Goal: Book appointment/travel/reservation

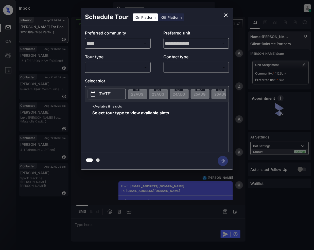
scroll to position [226, 0]
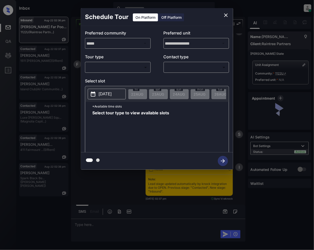
click at [112, 69] on body "Inbox Jeramie Castro Online Set yourself offline Set yourself on break Profile …" at bounding box center [157, 125] width 314 height 250
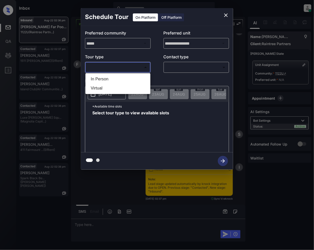
click at [110, 77] on li "In Person" at bounding box center [118, 79] width 62 height 9
type input "********"
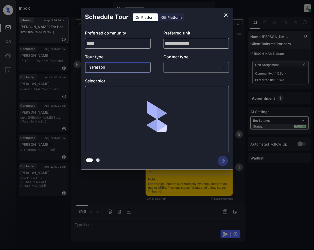
click at [180, 64] on body "Inbox Jeramie Castro Online Set yourself offline Set yourself on break Profile …" at bounding box center [157, 125] width 314 height 250
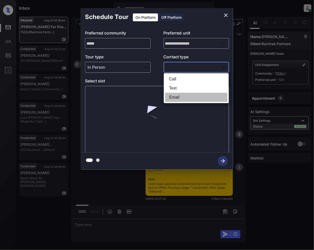
click at [175, 97] on li "Email" at bounding box center [196, 97] width 62 height 9
type input "*****"
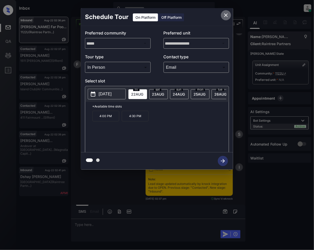
click at [225, 18] on icon "close" at bounding box center [226, 15] width 6 height 6
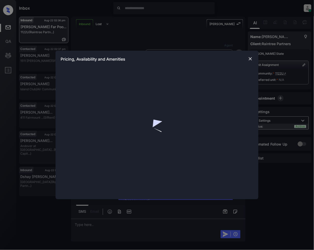
scroll to position [226, 0]
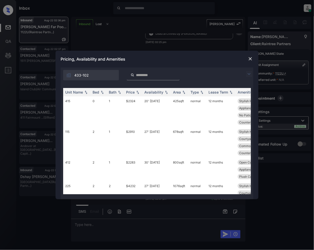
click at [250, 72] on img at bounding box center [249, 74] width 6 height 6
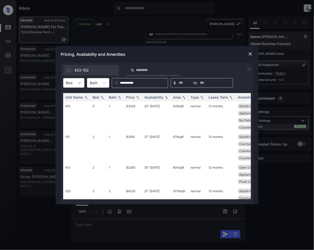
click at [75, 82] on div at bounding box center [79, 82] width 9 height 9
click at [250, 54] on img at bounding box center [250, 54] width 5 height 5
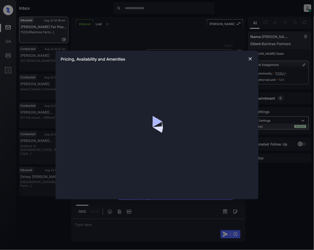
scroll to position [226, 0]
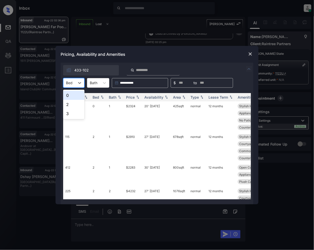
drag, startPoint x: 79, startPoint y: 86, endPoint x: 70, endPoint y: 103, distance: 19.9
click at [79, 85] on div at bounding box center [79, 82] width 9 height 9
drag, startPoint x: 70, startPoint y: 96, endPoint x: 107, endPoint y: 143, distance: 60.0
click at [70, 96] on div "0" at bounding box center [73, 95] width 21 height 9
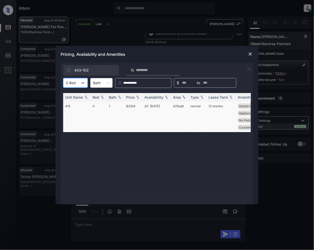
click at [129, 105] on td "$2324" at bounding box center [133, 117] width 18 height 31
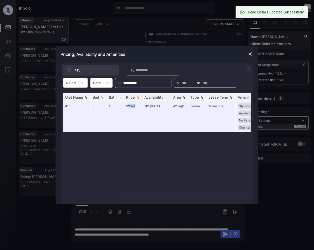
click at [250, 56] on img at bounding box center [250, 54] width 5 height 5
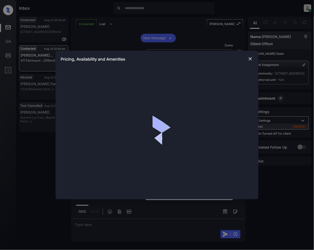
scroll to position [2362, 0]
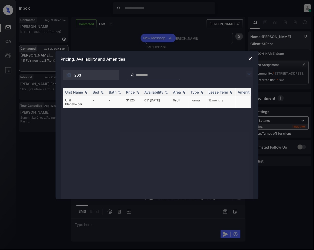
click at [130, 101] on td "$1325" at bounding box center [133, 102] width 18 height 12
drag, startPoint x: 130, startPoint y: 101, endPoint x: 298, endPoint y: 111, distance: 167.6
click at [131, 100] on td "$1325" at bounding box center [133, 102] width 18 height 12
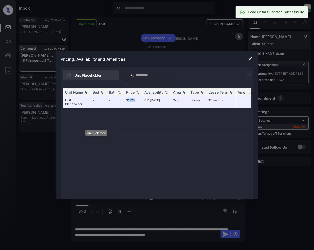
click at [249, 59] on img at bounding box center [250, 58] width 5 height 5
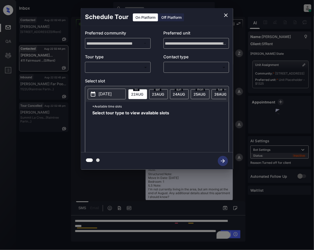
scroll to position [2362, 0]
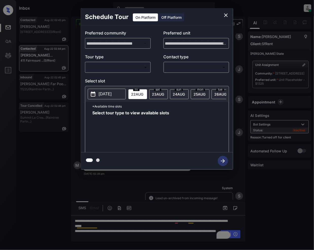
click at [167, 19] on div "Off Platform" at bounding box center [171, 17] width 25 height 8
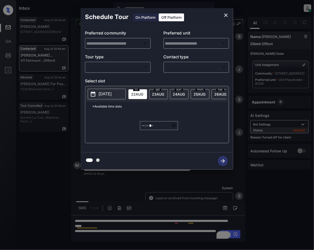
type input "**********"
click at [124, 73] on div "​ ​" at bounding box center [118, 67] width 66 height 11
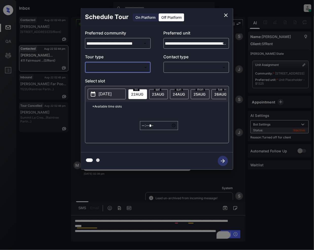
click at [123, 68] on body "Inbox Jeramie Castro Online Set yourself offline Set yourself on break Profile …" at bounding box center [157, 125] width 314 height 250
click at [97, 79] on li "In Person" at bounding box center [118, 79] width 62 height 9
type input "********"
click at [178, 70] on body "Inbox Jeramie Castro Online Set yourself offline Set yourself on break Profile …" at bounding box center [157, 125] width 314 height 250
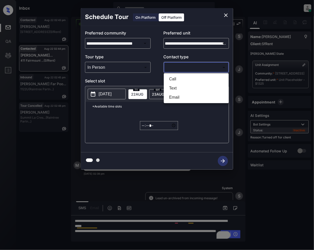
click at [174, 88] on li "Text" at bounding box center [196, 88] width 62 height 9
type input "****"
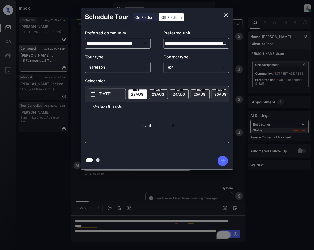
click at [96, 96] on icon at bounding box center [93, 94] width 6 height 6
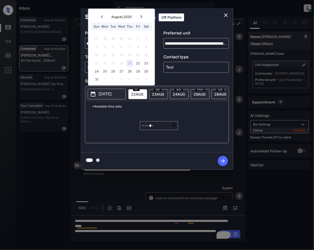
drag, startPoint x: 95, startPoint y: 71, endPoint x: 102, endPoint y: 147, distance: 76.2
click at [95, 71] on div "24" at bounding box center [96, 71] width 7 height 7
click at [143, 130] on input "*****" at bounding box center [159, 125] width 38 height 9
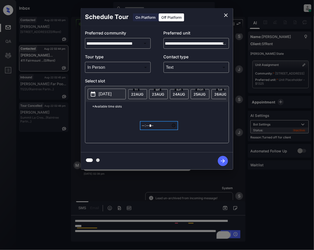
type input "*****"
click at [224, 161] on icon "button" at bounding box center [223, 161] width 4 height 4
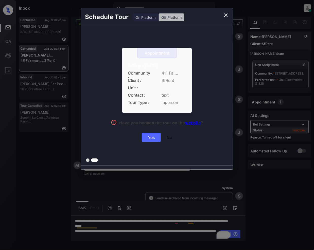
click at [155, 137] on div "Yes" at bounding box center [151, 137] width 19 height 9
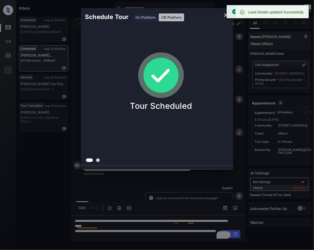
click at [225, 16] on icon "close" at bounding box center [226, 15] width 4 height 4
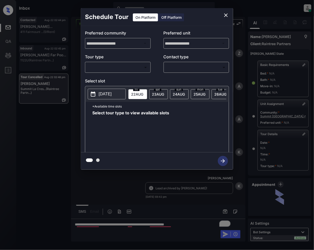
scroll to position [2457, 0]
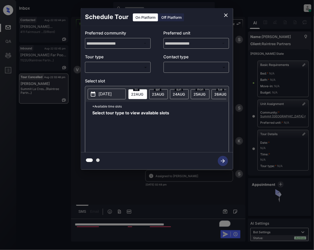
click at [130, 69] on body "Inbox Jeramie Castro Online Set yourself offline Set yourself on break Profile …" at bounding box center [157, 125] width 314 height 250
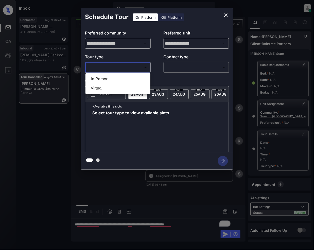
drag, startPoint x: 107, startPoint y: 77, endPoint x: 163, endPoint y: 87, distance: 56.9
click at [107, 77] on li "In Person" at bounding box center [118, 79] width 62 height 9
type input "********"
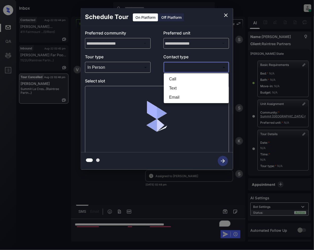
click at [185, 68] on body "Inbox Jeramie Castro Online Set yourself offline Set yourself on break Profile …" at bounding box center [157, 125] width 314 height 250
click at [176, 90] on li "Text" at bounding box center [196, 88] width 62 height 9
type input "****"
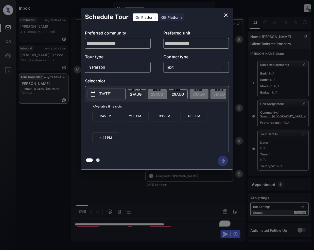
scroll to position [0, 108]
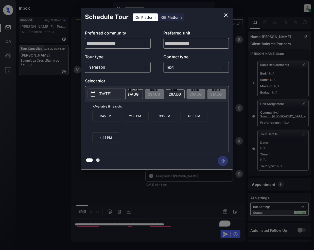
click at [226, 16] on icon "close" at bounding box center [226, 15] width 6 height 6
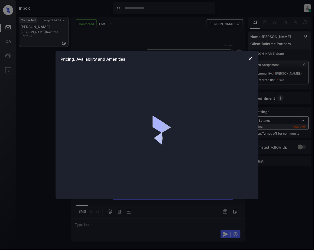
scroll to position [254, 0]
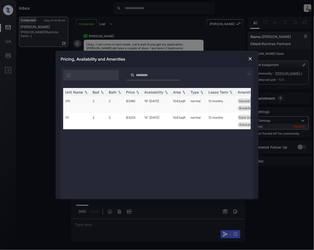
click at [129, 102] on td "$3360" at bounding box center [133, 104] width 18 height 16
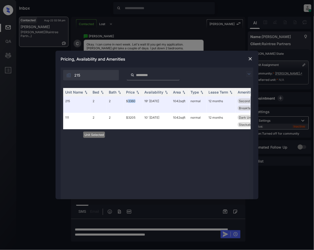
click at [250, 58] on img at bounding box center [250, 58] width 5 height 5
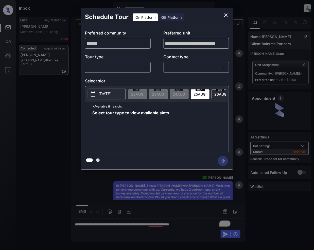
scroll to position [254, 0]
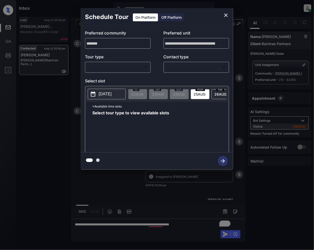
click at [127, 70] on body "Inbox [PERSON_NAME] Online Set yourself offline Set yourself on break Profile S…" at bounding box center [157, 125] width 314 height 250
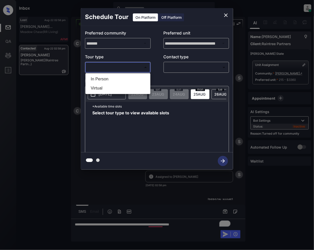
click at [106, 81] on li "In Person" at bounding box center [118, 79] width 62 height 9
type input "********"
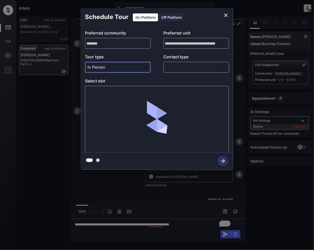
click at [190, 70] on body "Inbox [PERSON_NAME] Online Set yourself offline Set yourself on break Profile S…" at bounding box center [157, 125] width 314 height 250
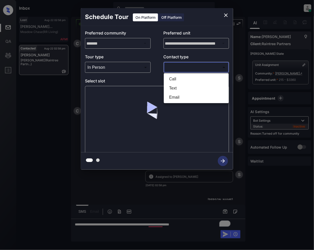
click at [180, 88] on li "Text" at bounding box center [196, 88] width 62 height 9
type input "****"
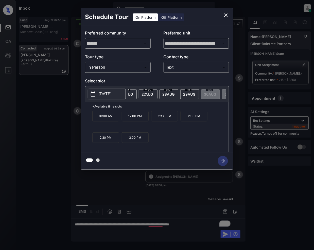
scroll to position [0, 100]
click at [225, 19] on button "close" at bounding box center [226, 15] width 10 height 10
